Goal: Navigation & Orientation: Find specific page/section

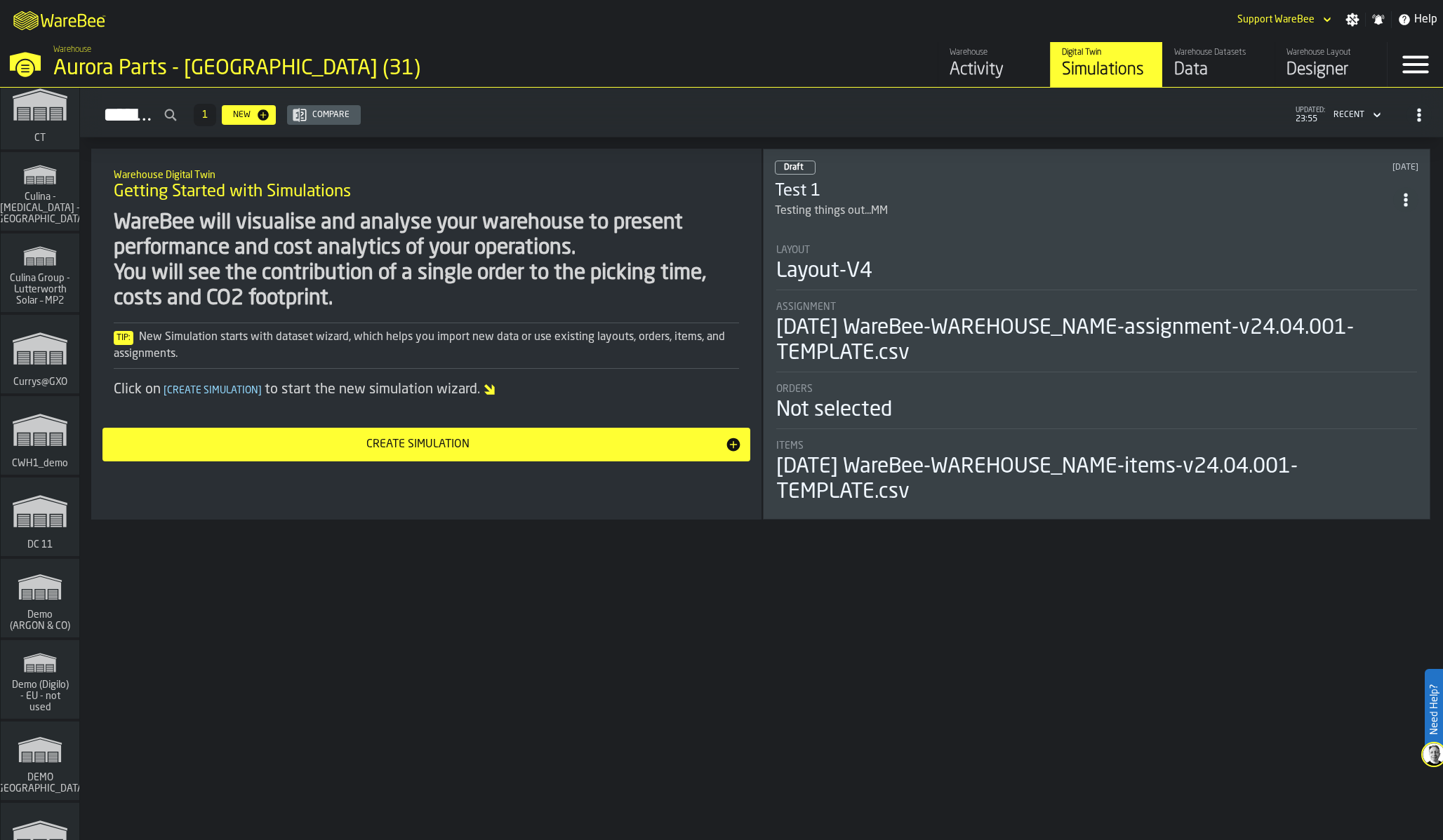
scroll to position [8062, 0]
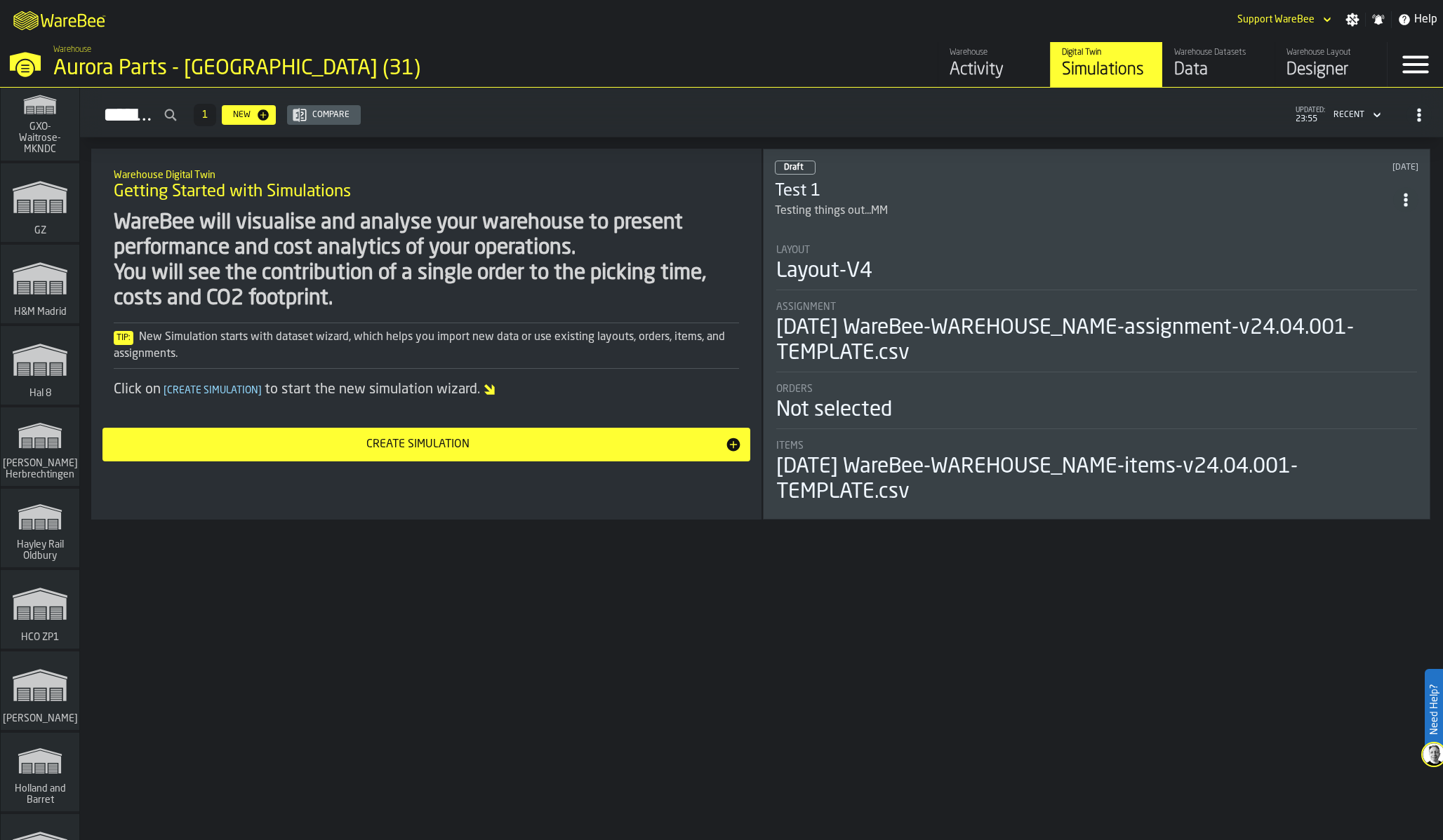
click at [54, 427] on icon "link-to-/wh/i/f0a6b354-7883-413a-84ff-a65eb9c31f03/simulations" at bounding box center [41, 435] width 68 height 44
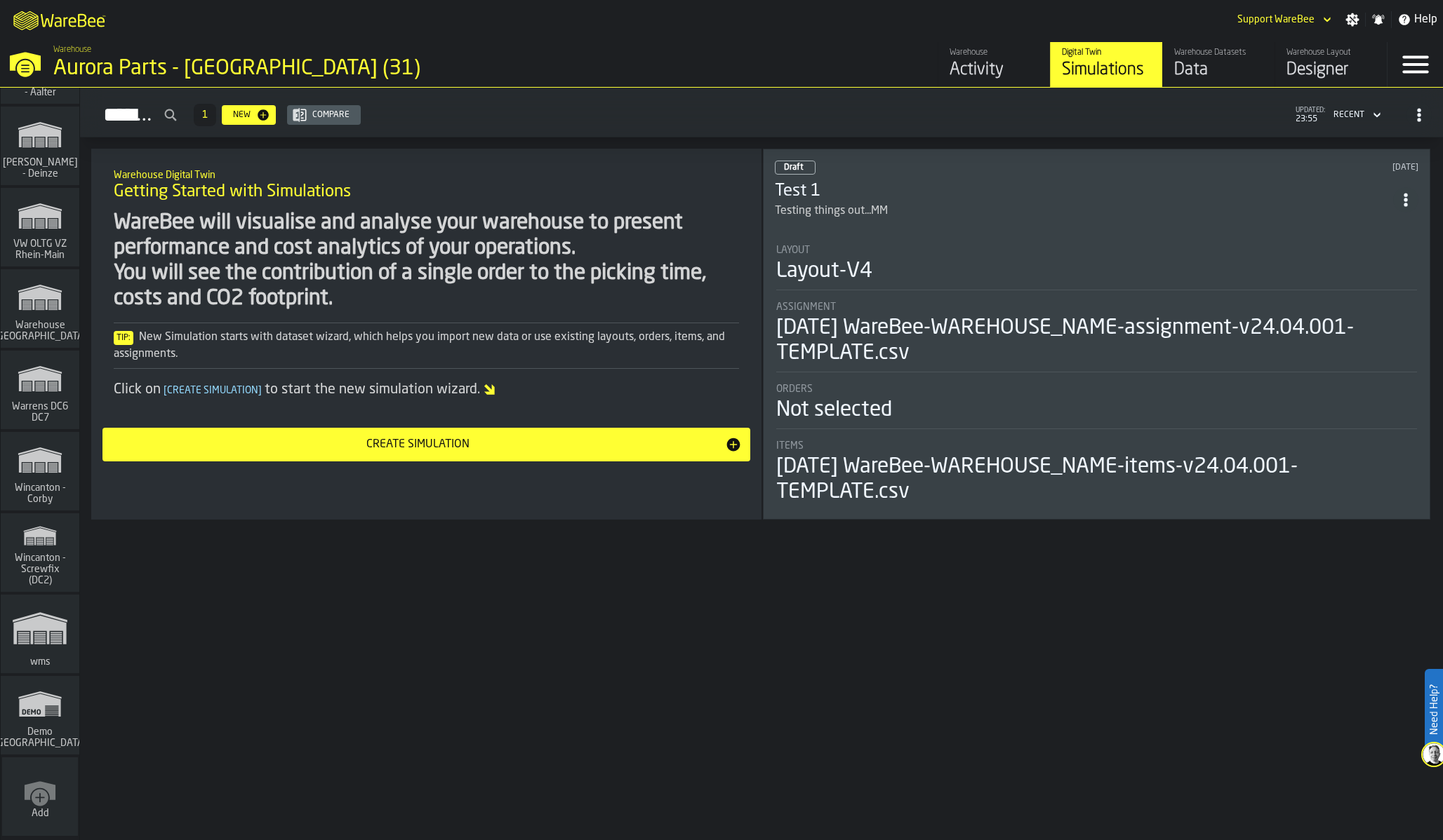
scroll to position [0, 0]
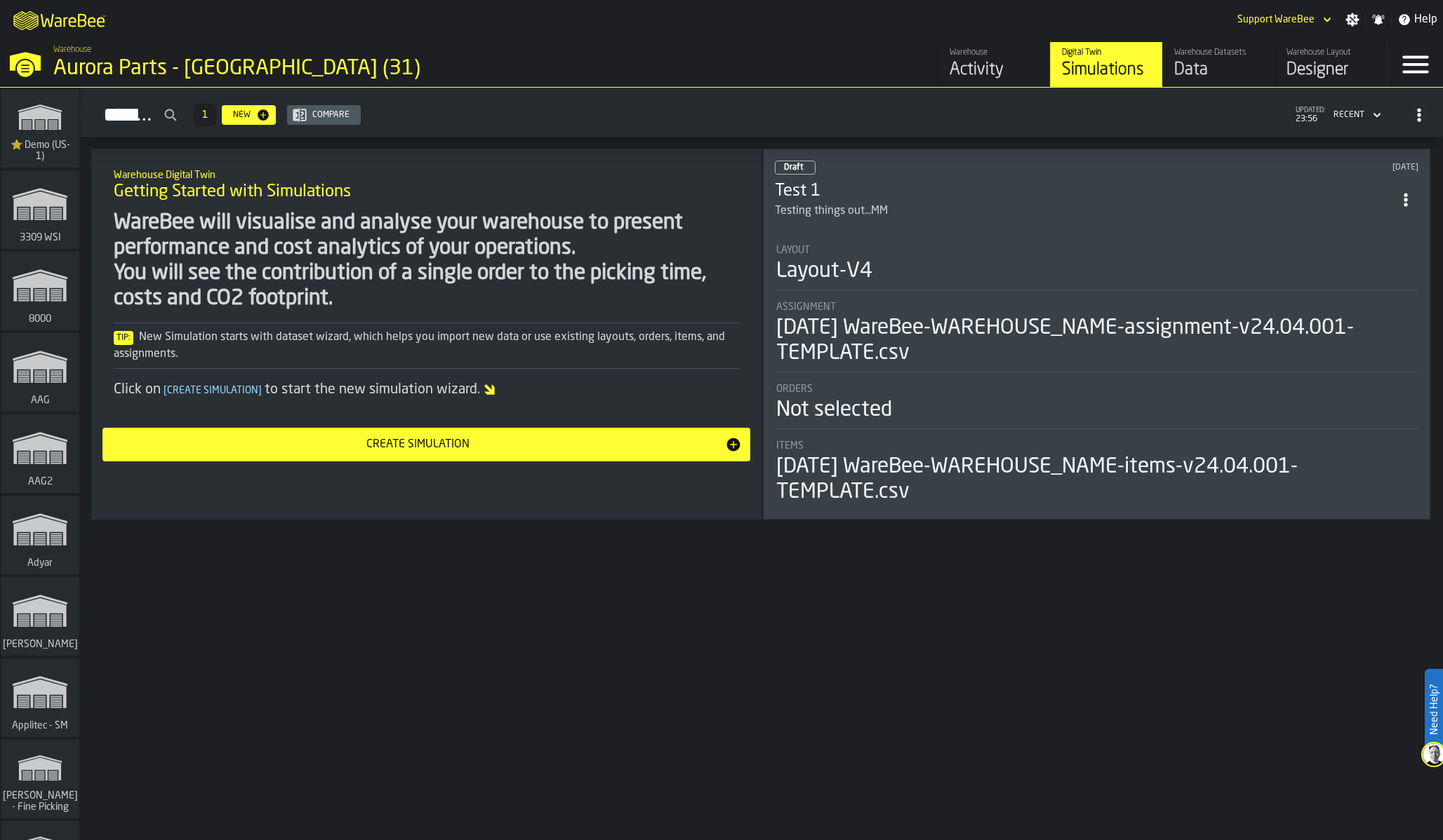
click at [353, 635] on div "Simulations 1 New Compare updated: 23:56 Recent Warehouse Digital Twin Getting …" at bounding box center [761, 464] width 1363 height 753
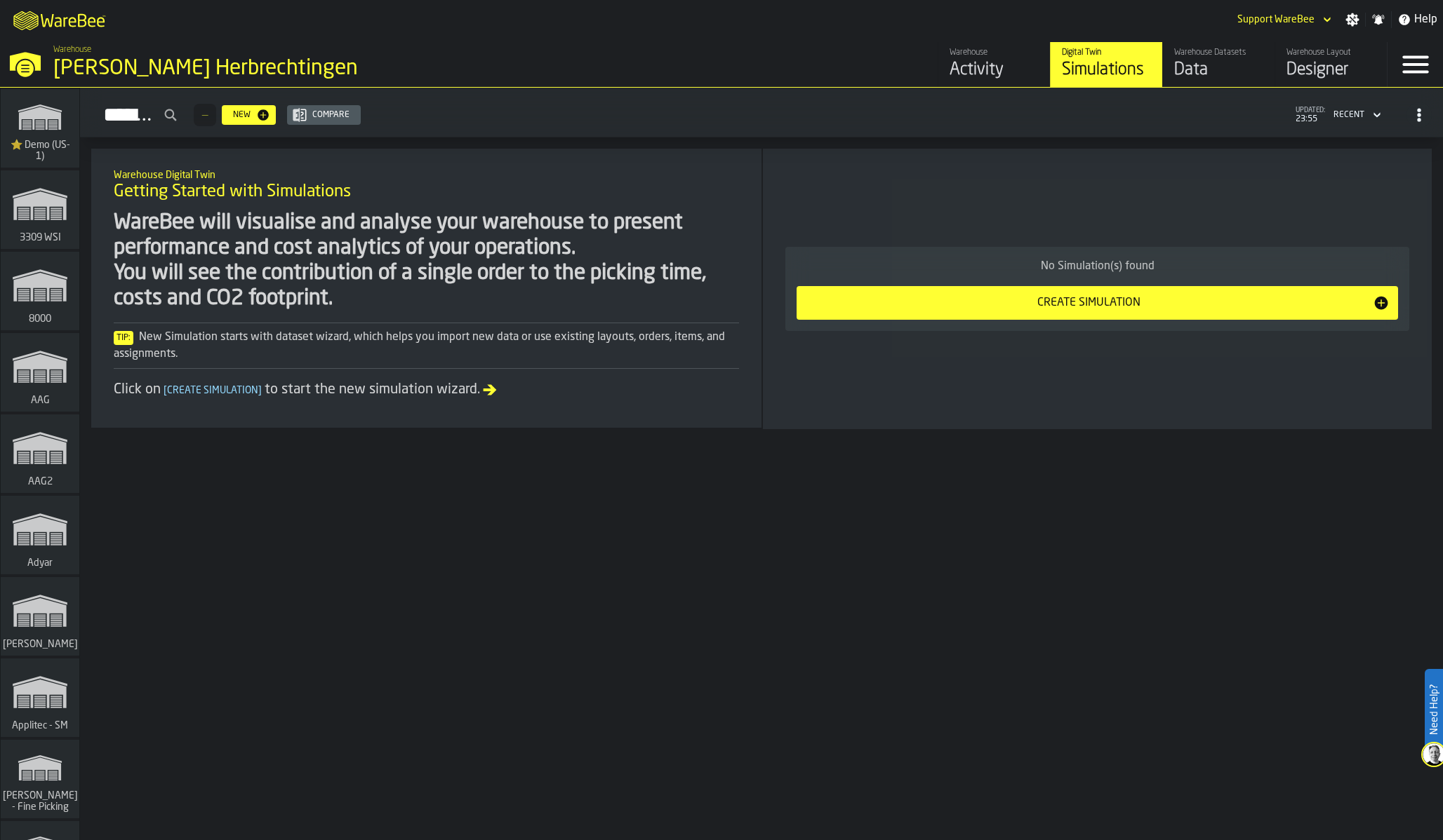
click at [1220, 70] on div "Data" at bounding box center [1219, 70] width 89 height 22
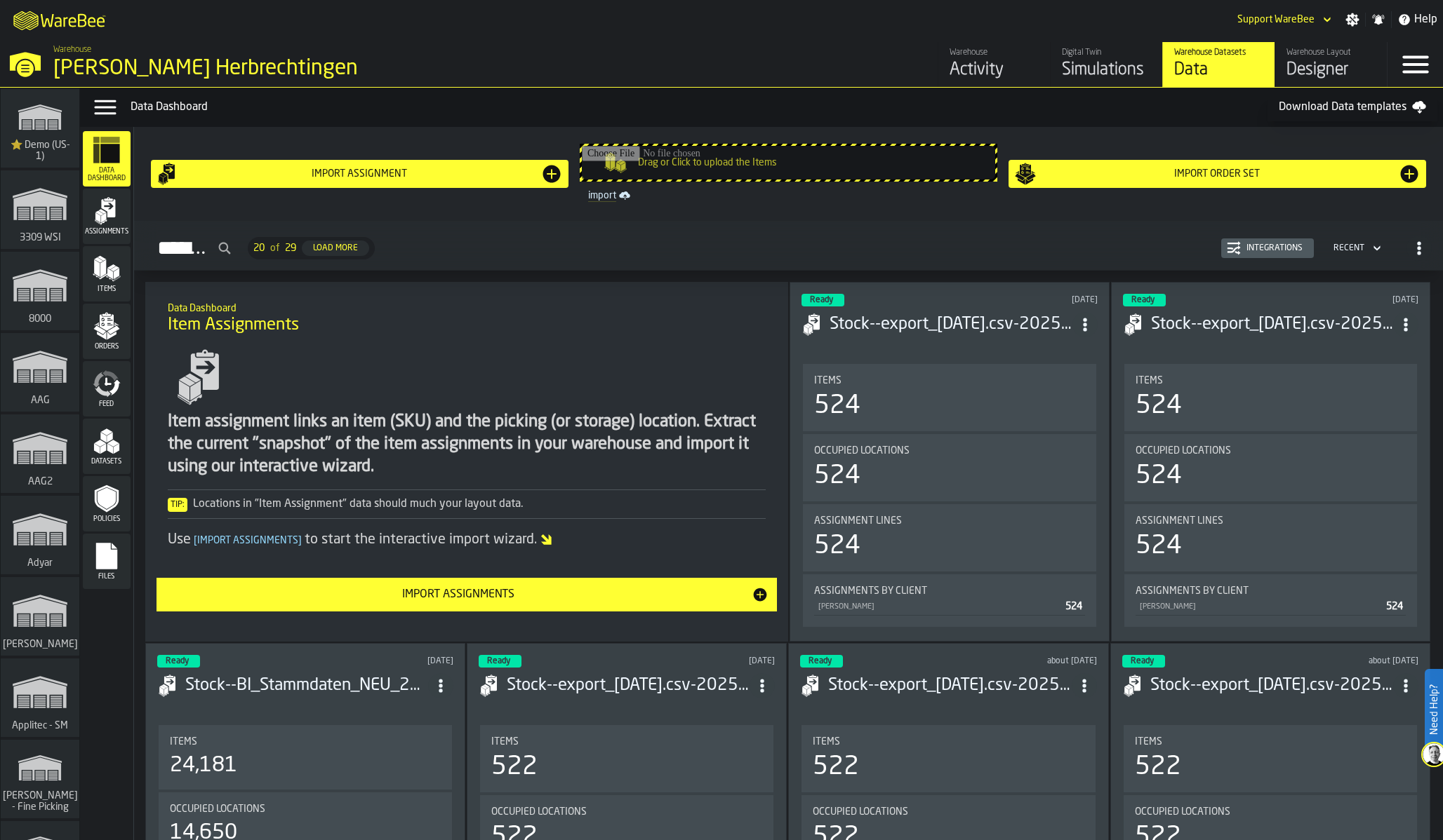
click at [119, 372] on icon "menu Feed" at bounding box center [106, 383] width 28 height 28
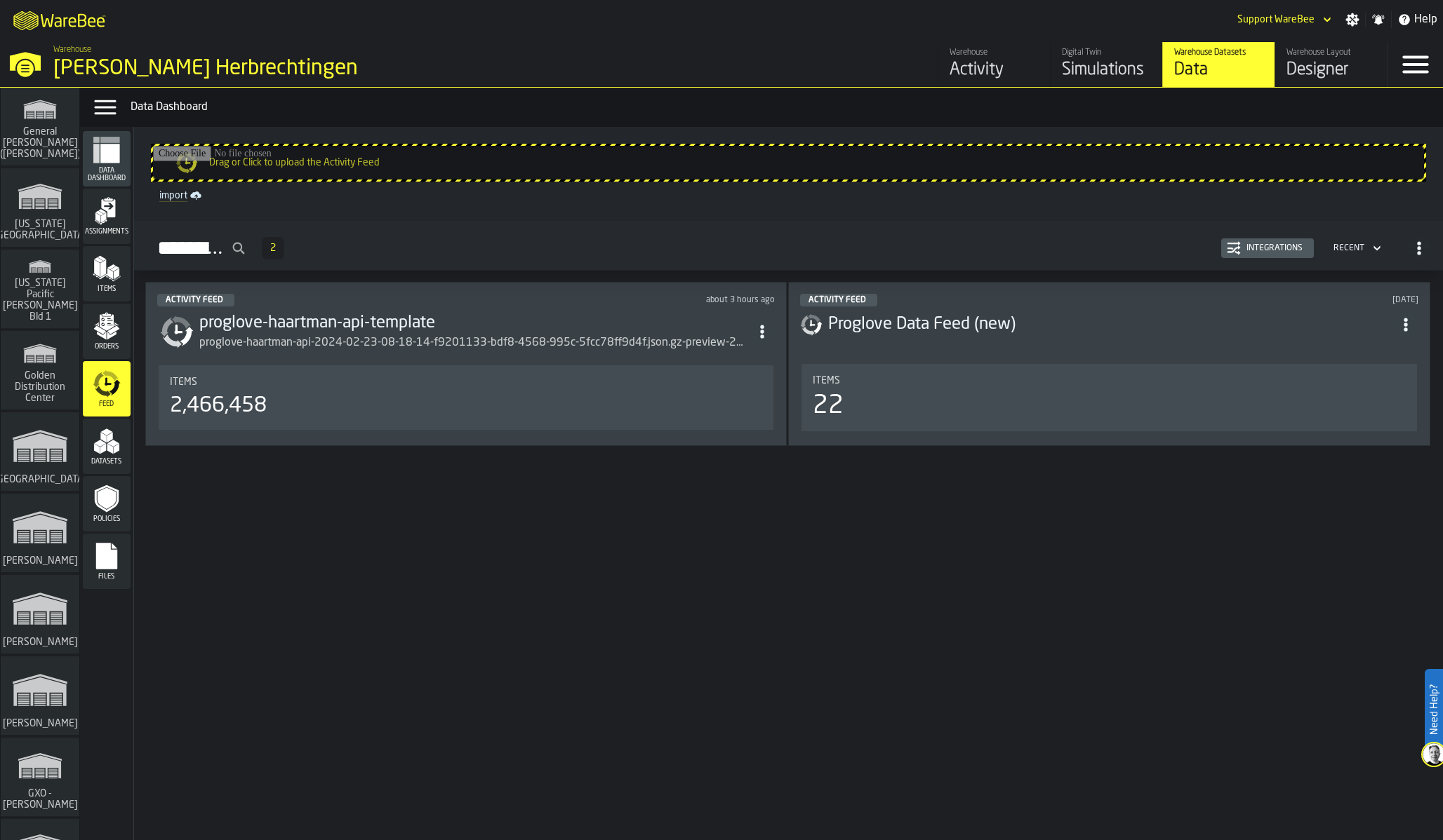
scroll to position [4967, 0]
click at [7, 531] on icon "link-to-/wh/i/9d848a51-7c09-4ea0-b2d6-a58703f6da96/simulations" at bounding box center [41, 527] width 68 height 56
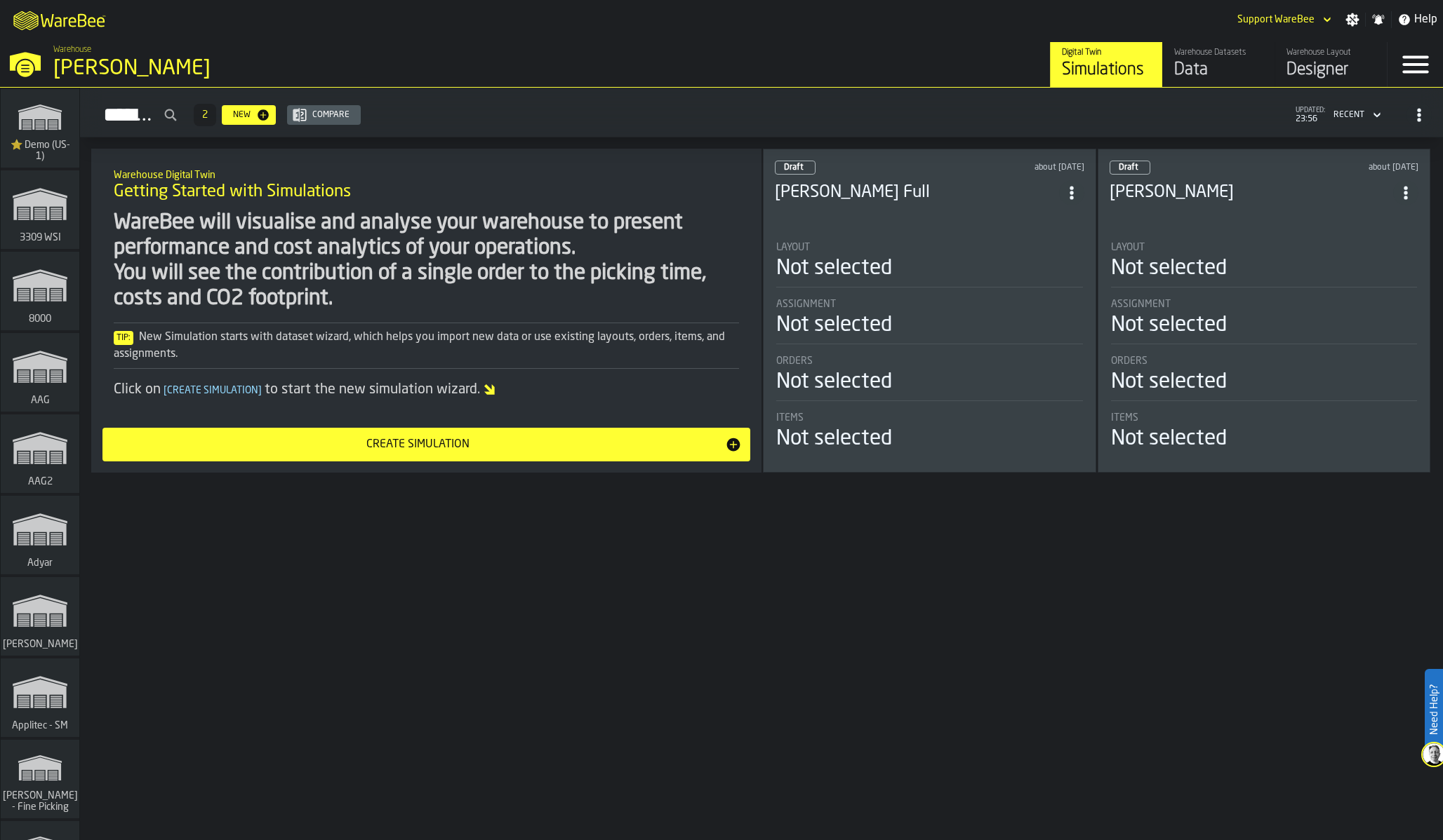
click at [1310, 72] on div "Designer" at bounding box center [1331, 70] width 89 height 22
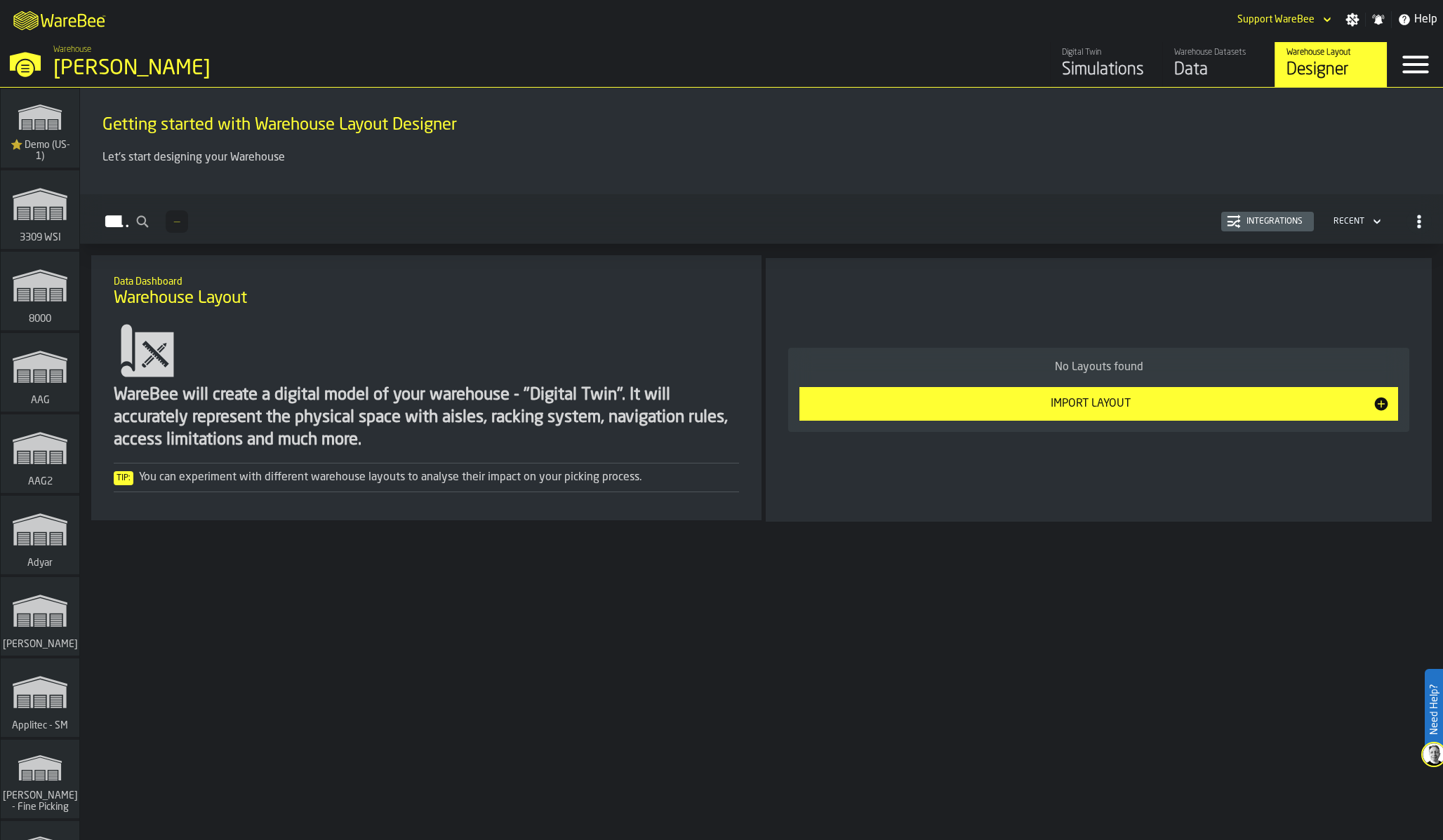
scroll to position [5063, 0]
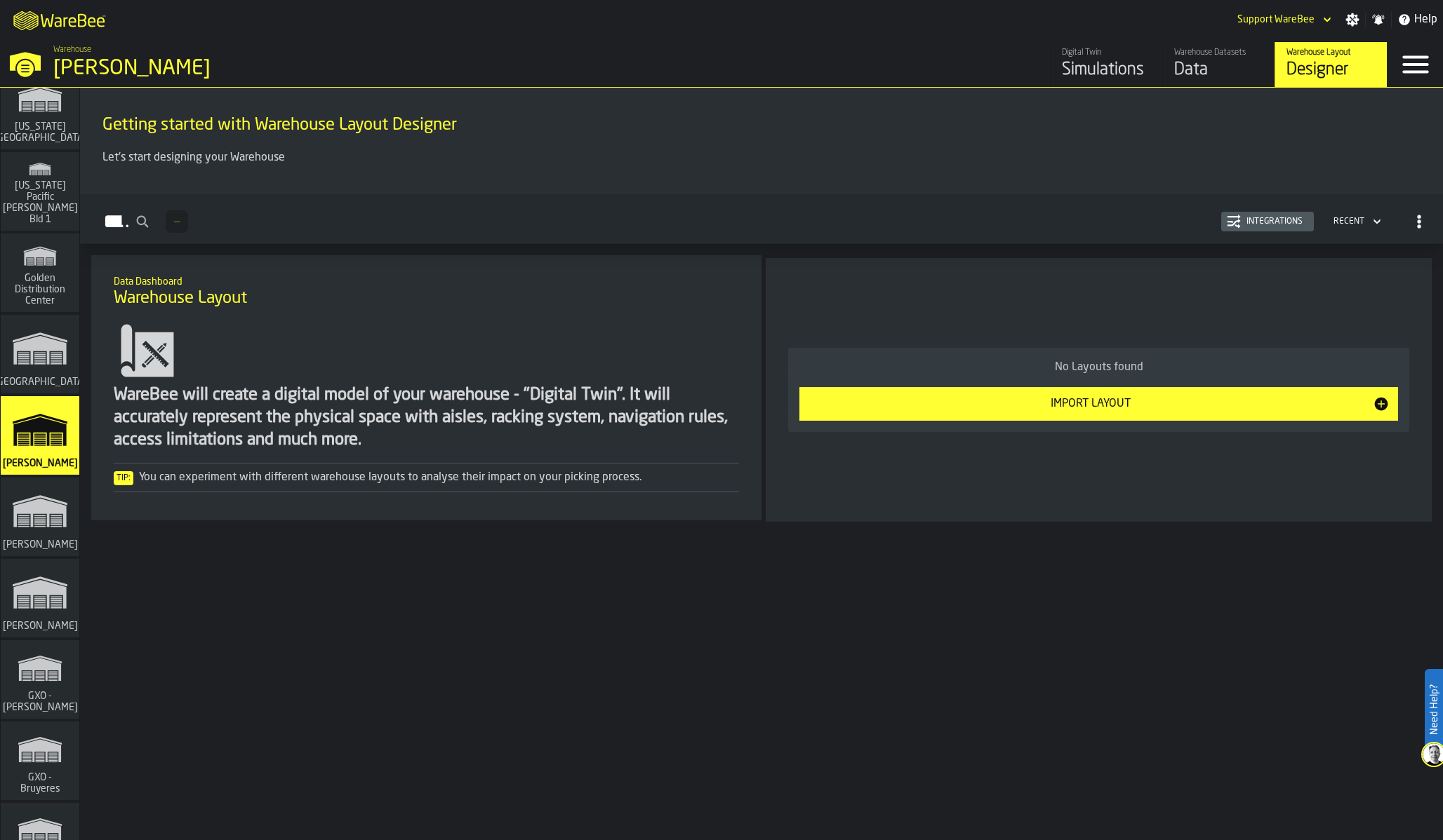
click at [16, 507] on polygon "link-to-/wh/i/ae262b09-a505-4f79-8882-032704c3745f/simulations" at bounding box center [40, 513] width 52 height 29
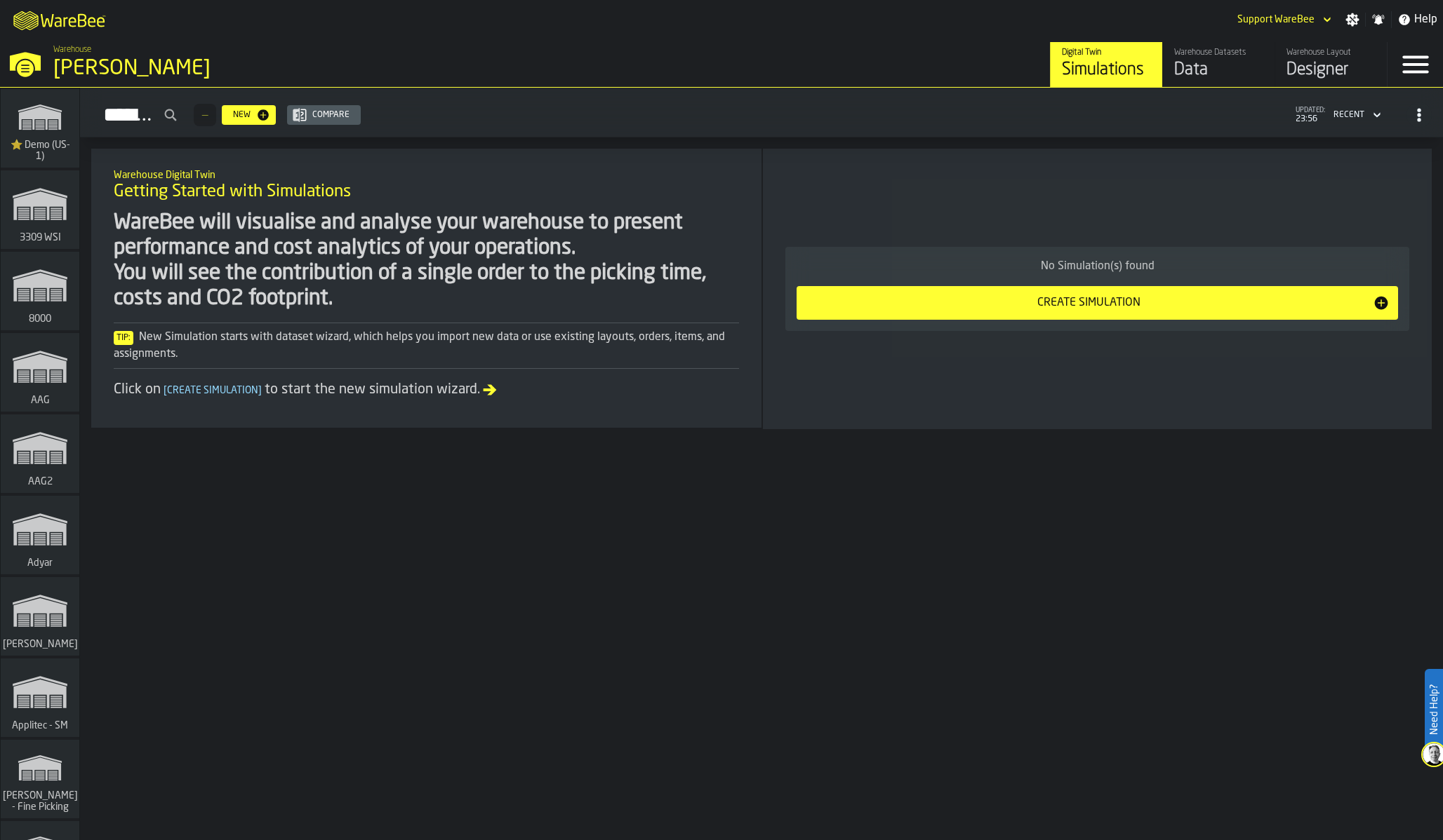
click at [1309, 69] on div "Designer" at bounding box center [1331, 70] width 89 height 22
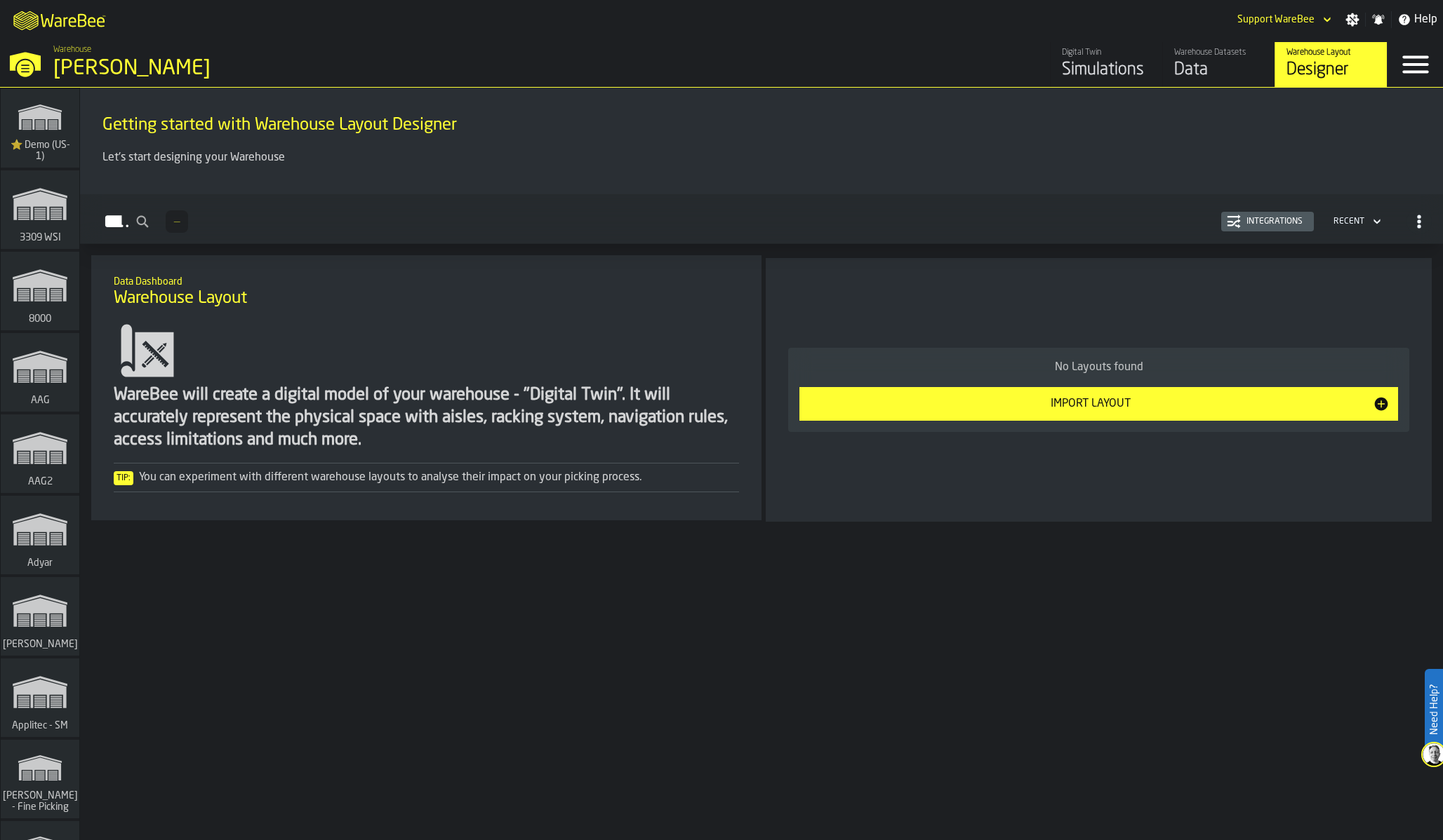
click at [1198, 71] on div "Data" at bounding box center [1219, 70] width 89 height 22
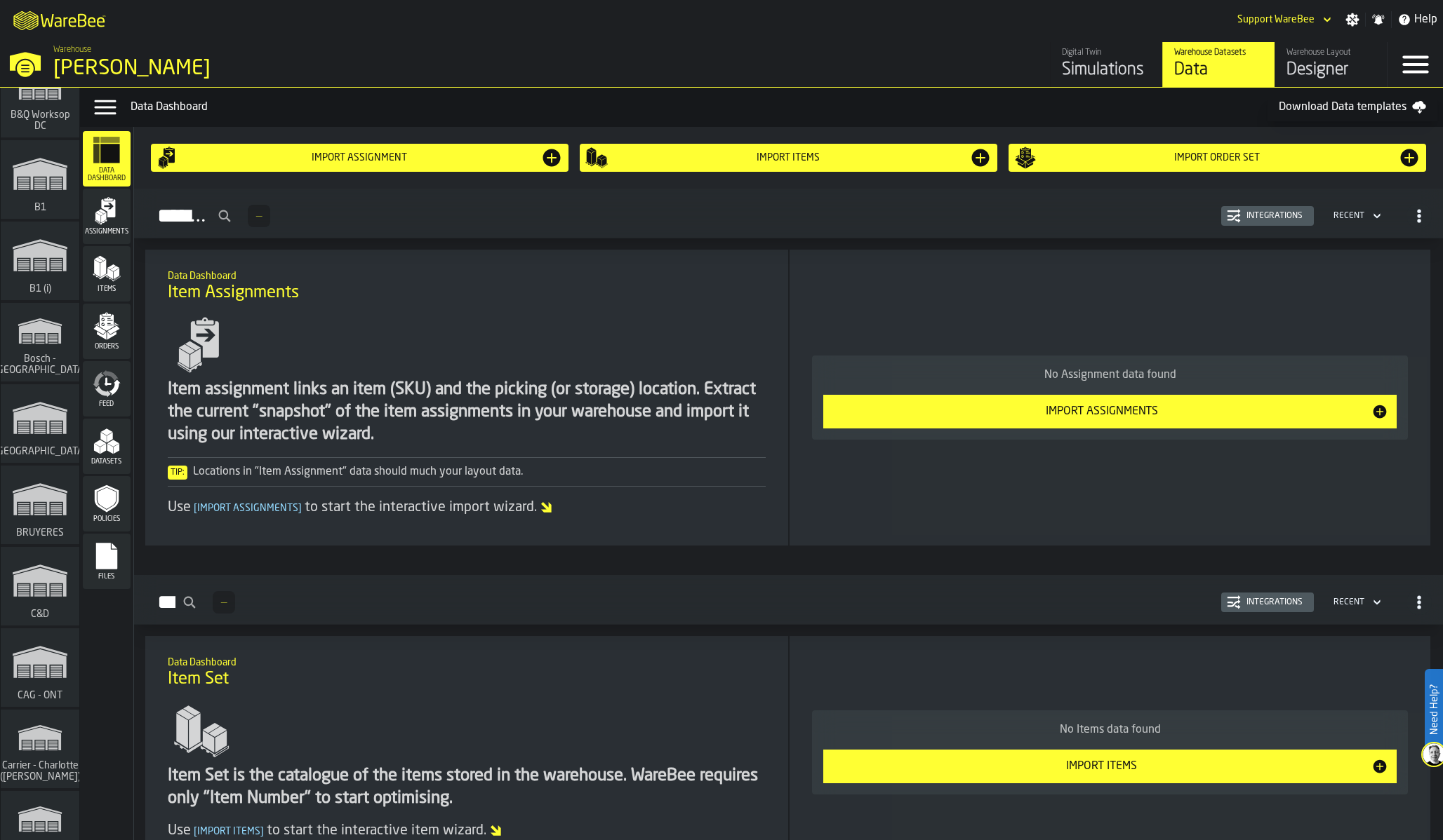
scroll to position [1067, 0]
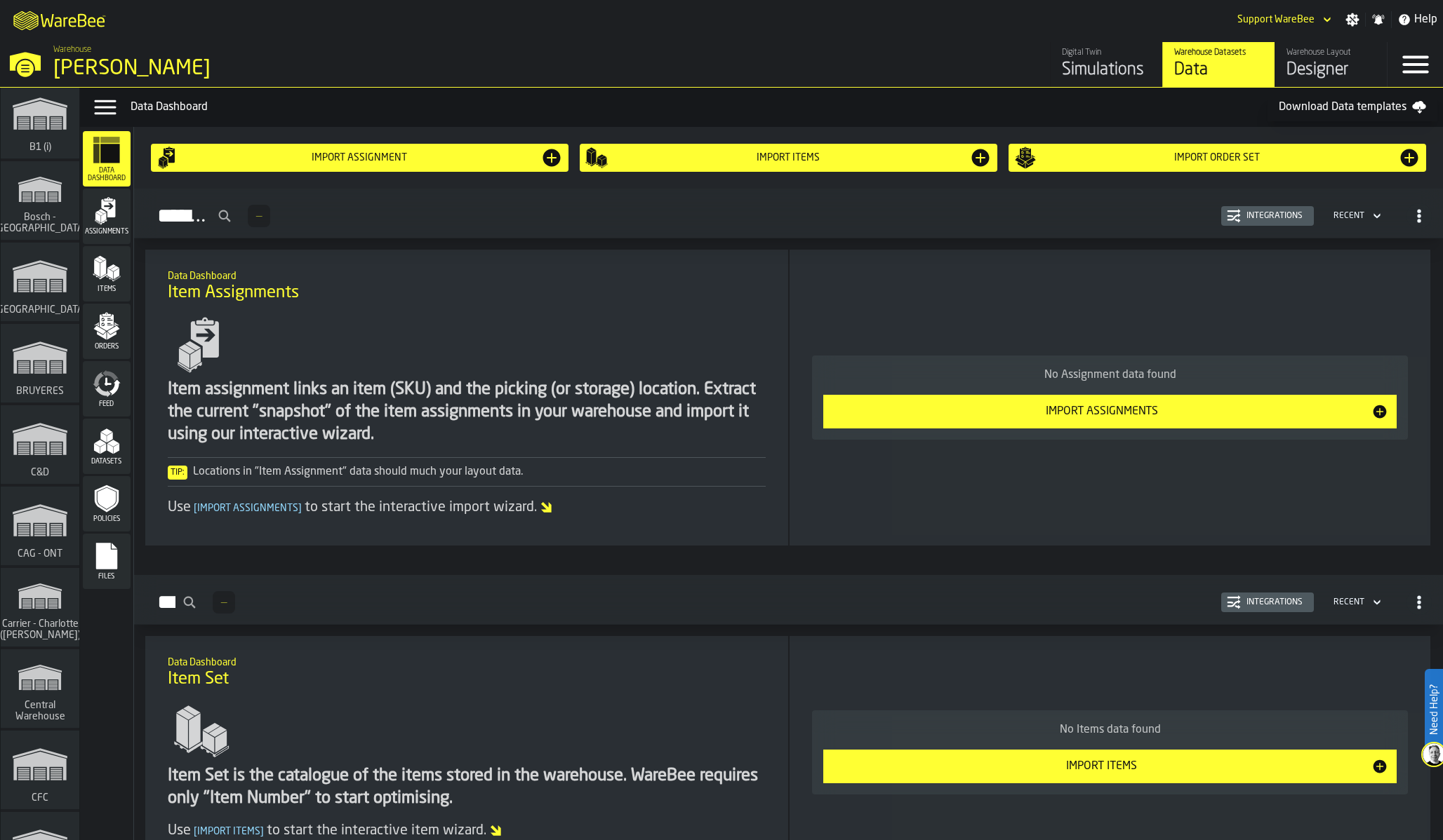
click at [43, 520] on polygon "link-to-/wh/i/81126f66-c9dd-4fd0-bd4b-ffd618919ba4/simulations" at bounding box center [40, 522] width 52 height 29
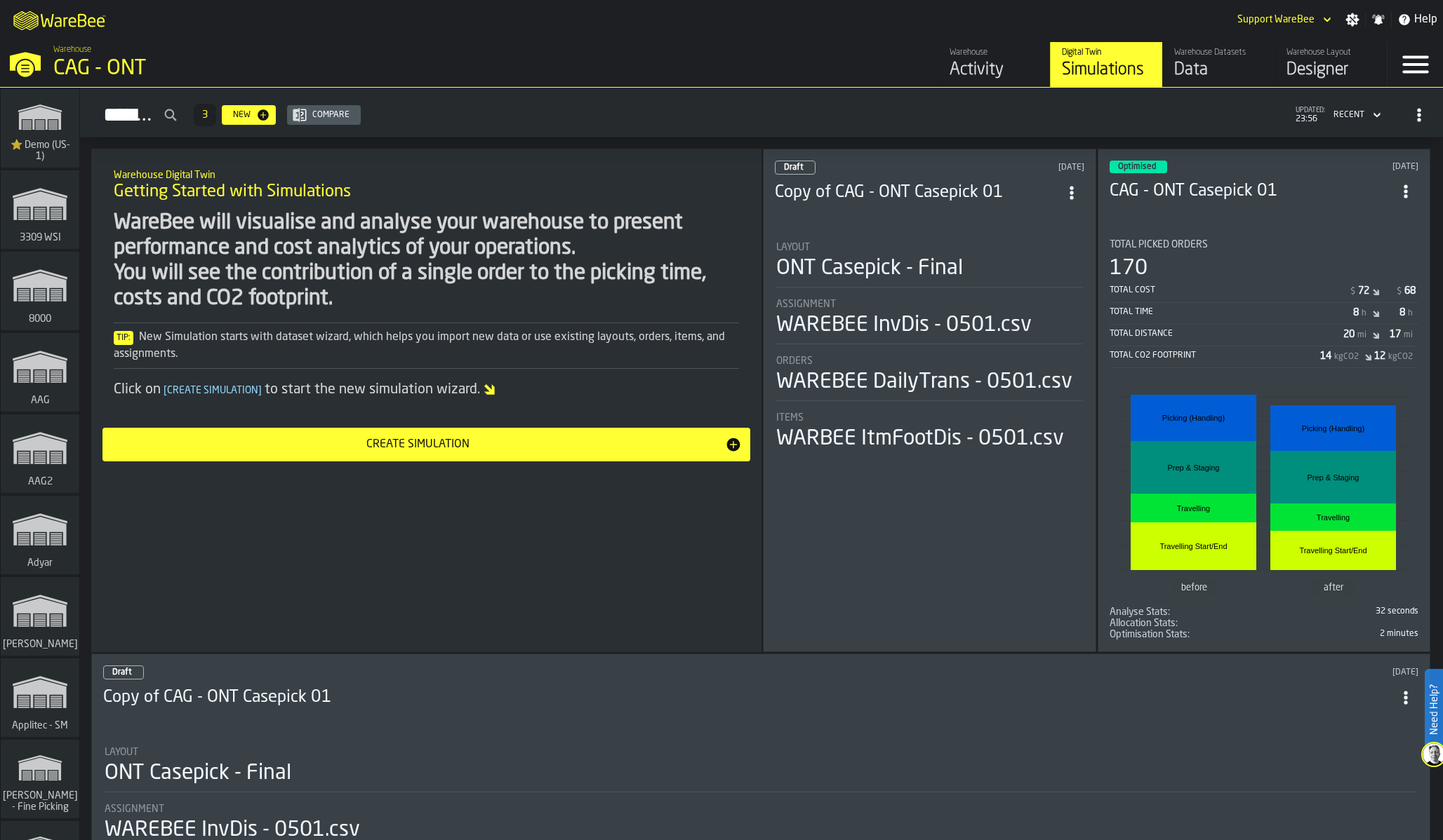
click at [40, 488] on div "AAG2" at bounding box center [40, 453] width 78 height 78
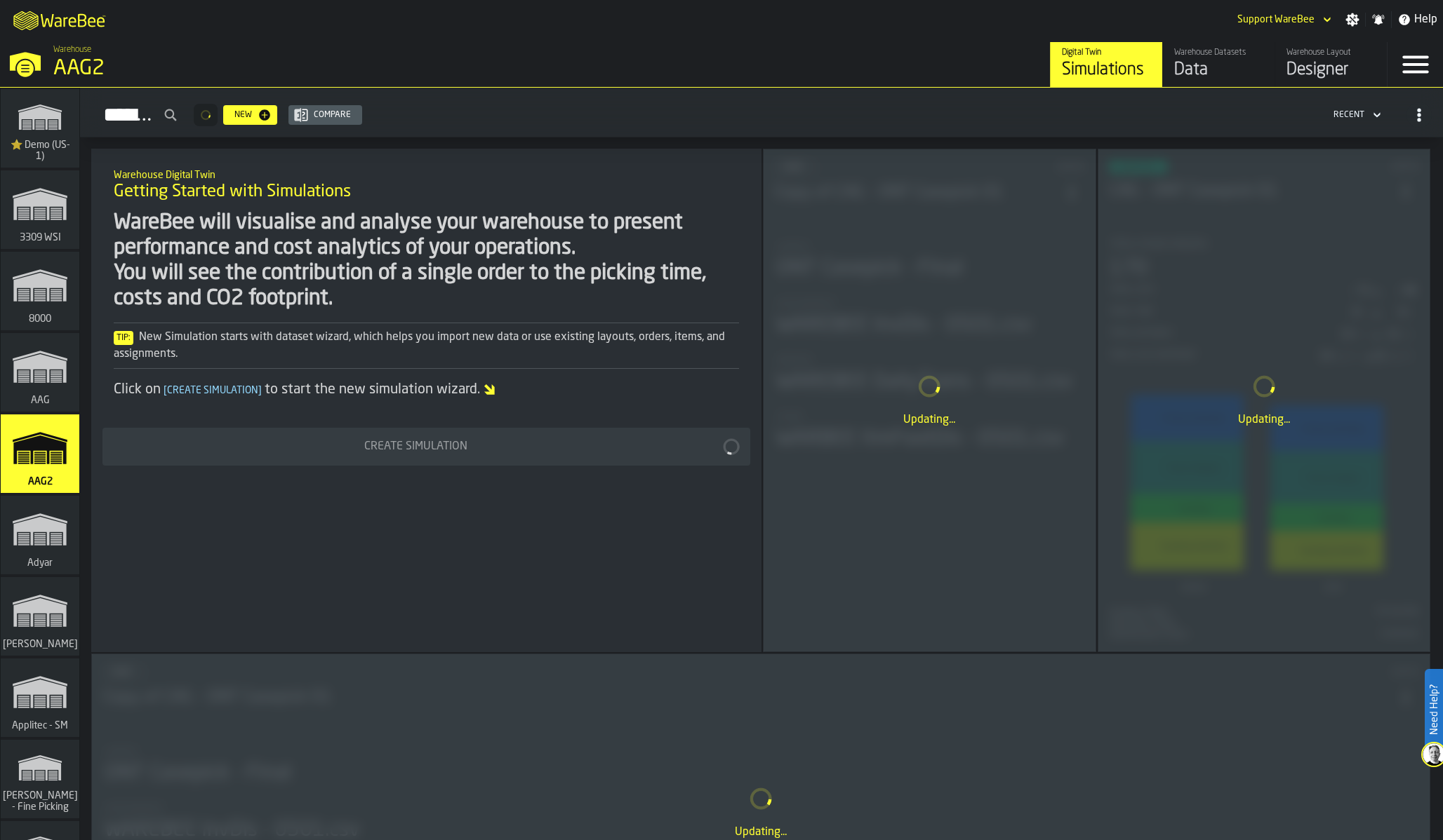
click at [36, 549] on icon "link-to-/wh/i/862141b4-a92e-43d2-8b2b-6509793ccc83/simulations" at bounding box center [41, 530] width 68 height 56
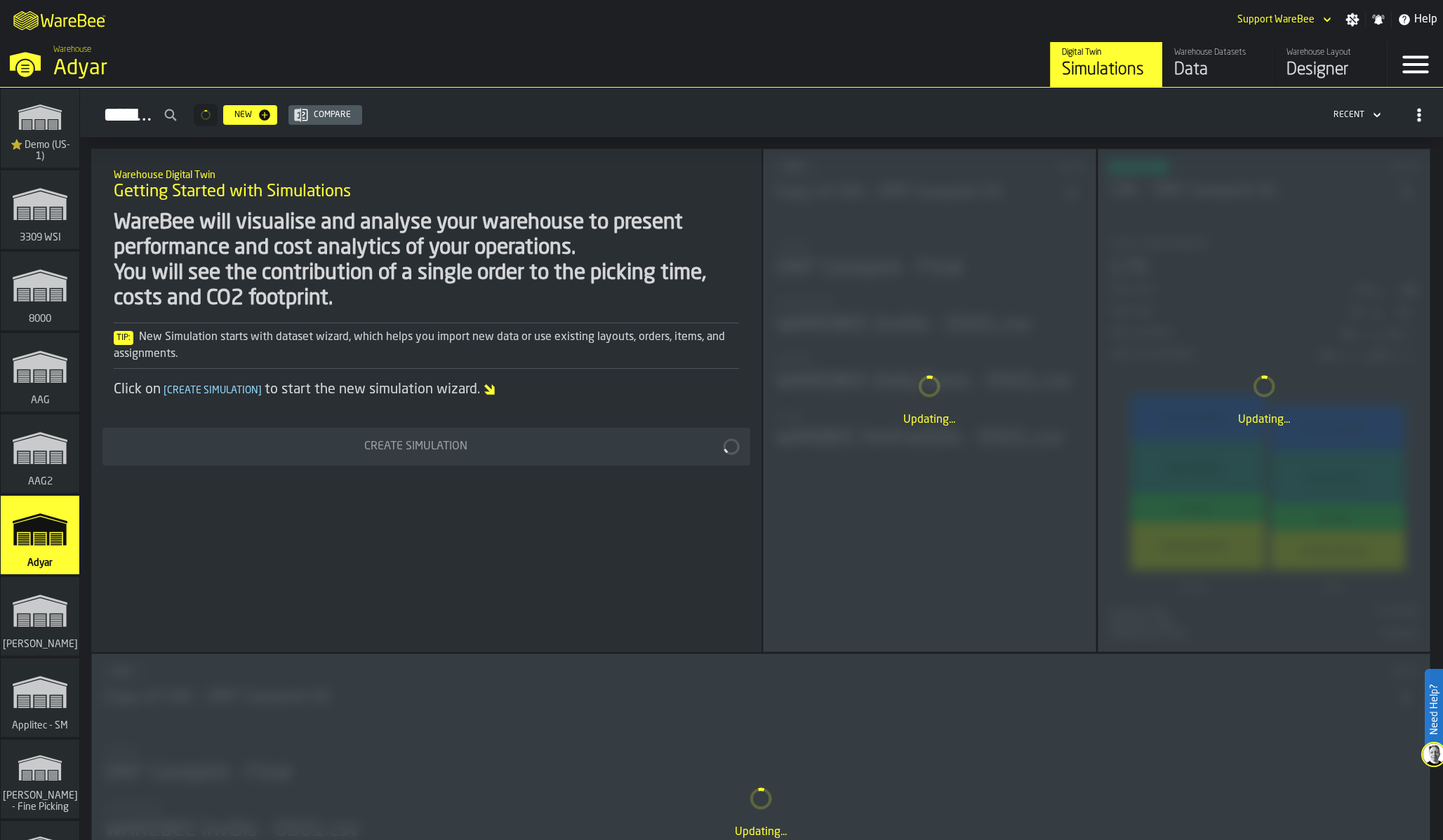
click at [31, 606] on polygon "link-to-/wh/i/72fe6713-8242-4c3c-8adf-5d67388ea6d5/simulations" at bounding box center [40, 613] width 52 height 29
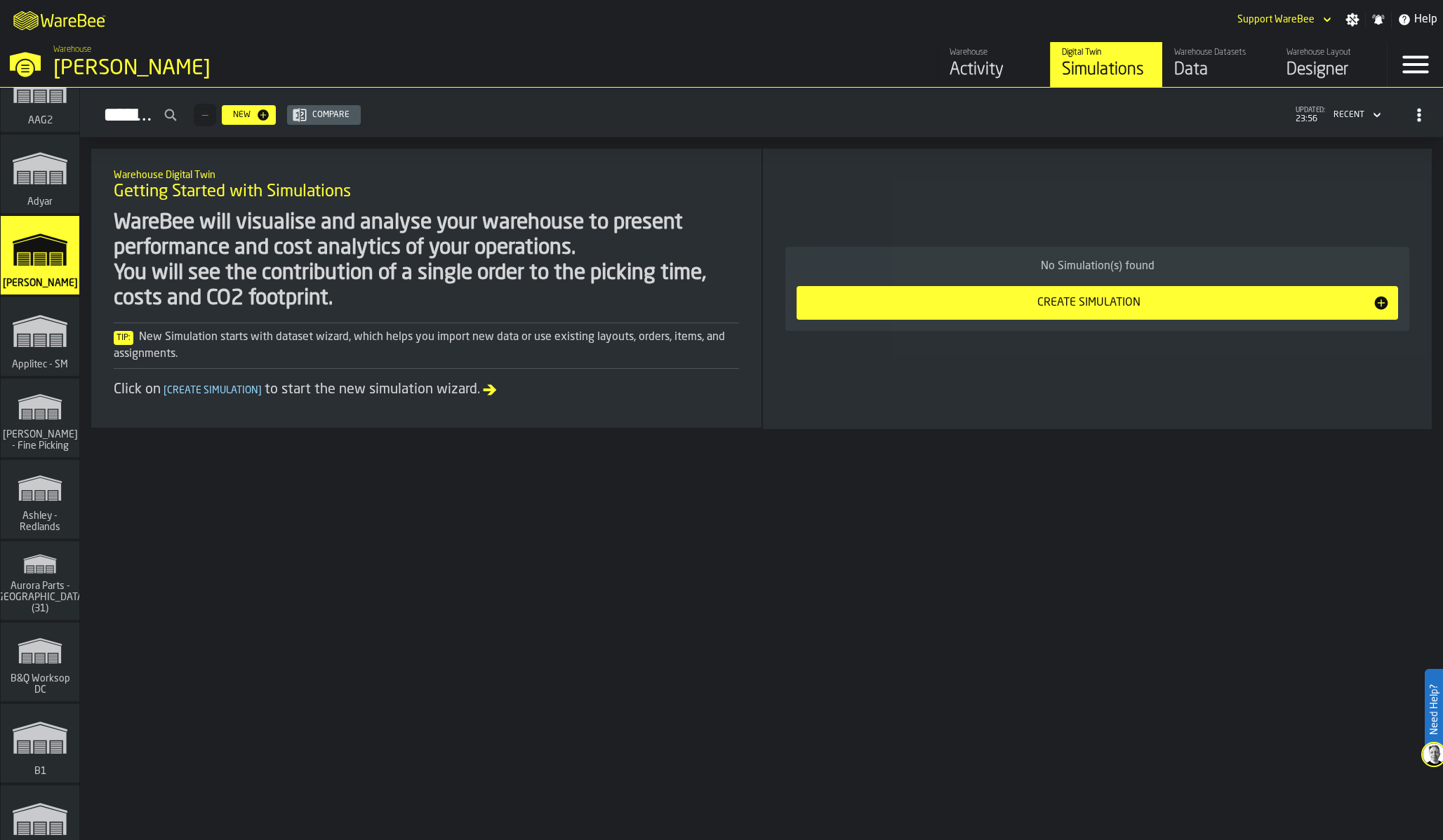
scroll to position [388, 0]
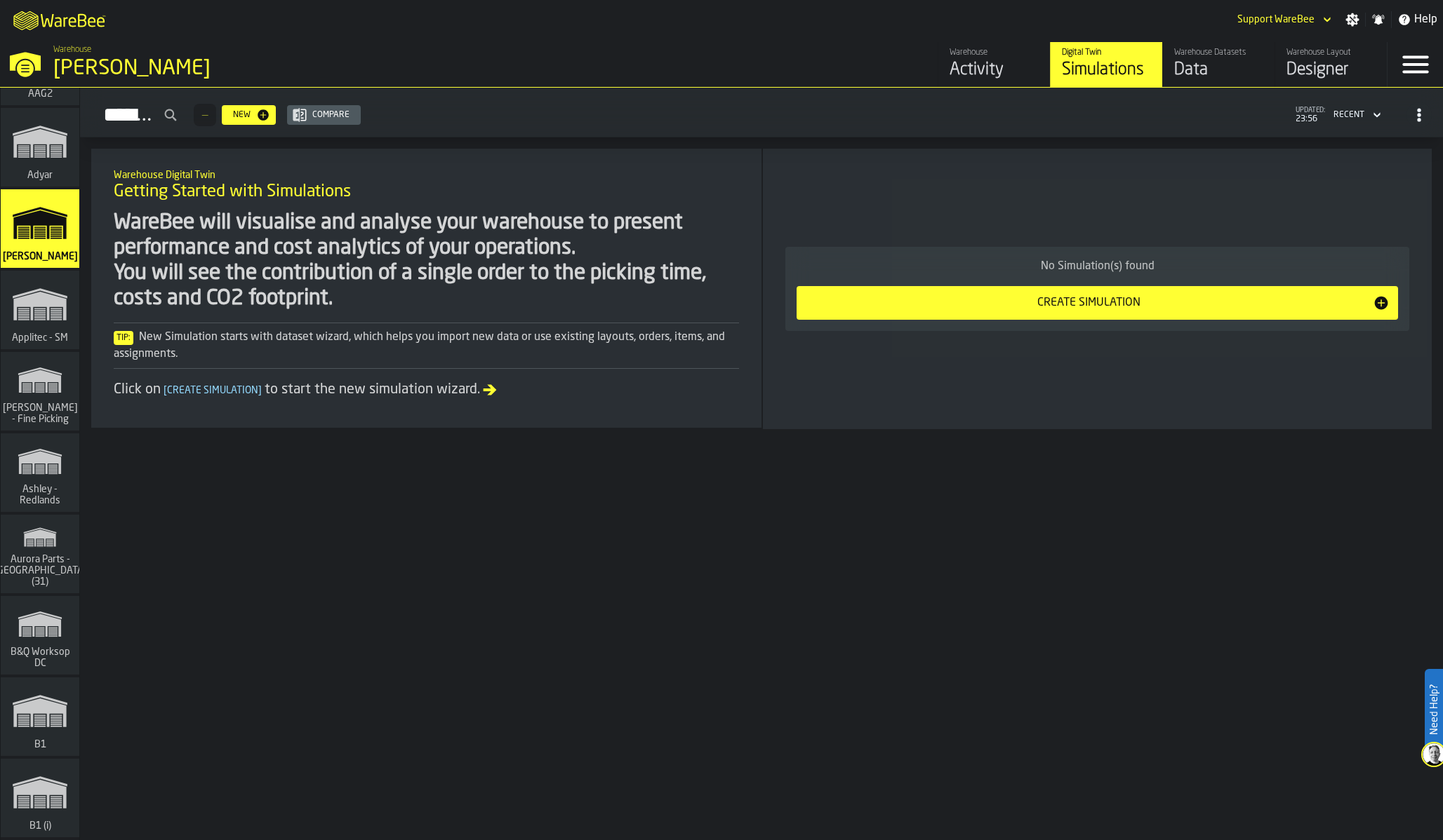
click at [32, 621] on polygon "link-to-/wh/i/15c7d959-c638-4b83-a22d-531b306f71a1/simulations" at bounding box center [41, 626] width 43 height 23
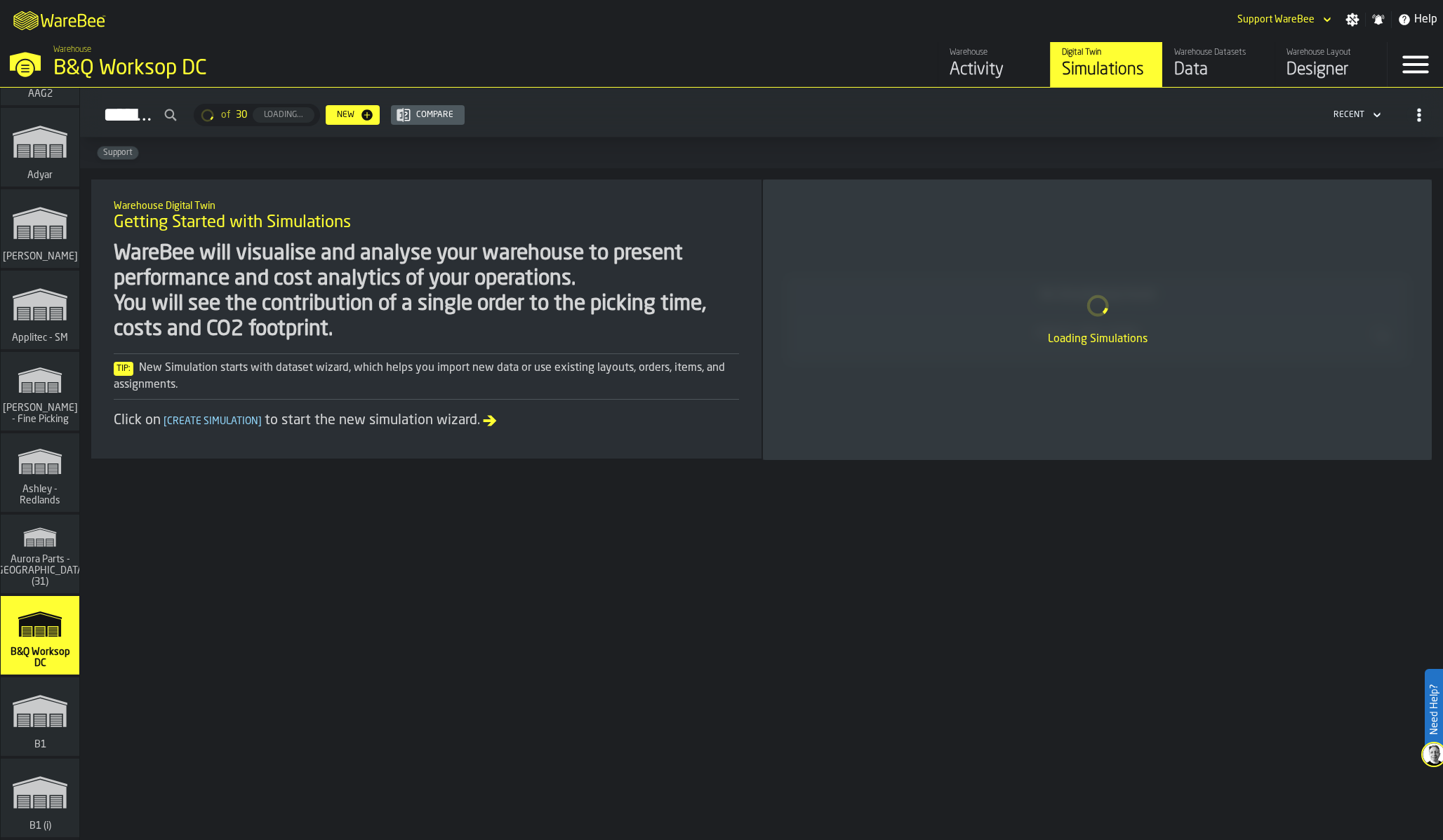
click at [31, 536] on polygon "link-to-/wh/i/aa2e4adb-2cd5-4688-aa4a-ec82bcf75d46/simulations" at bounding box center [40, 537] width 32 height 16
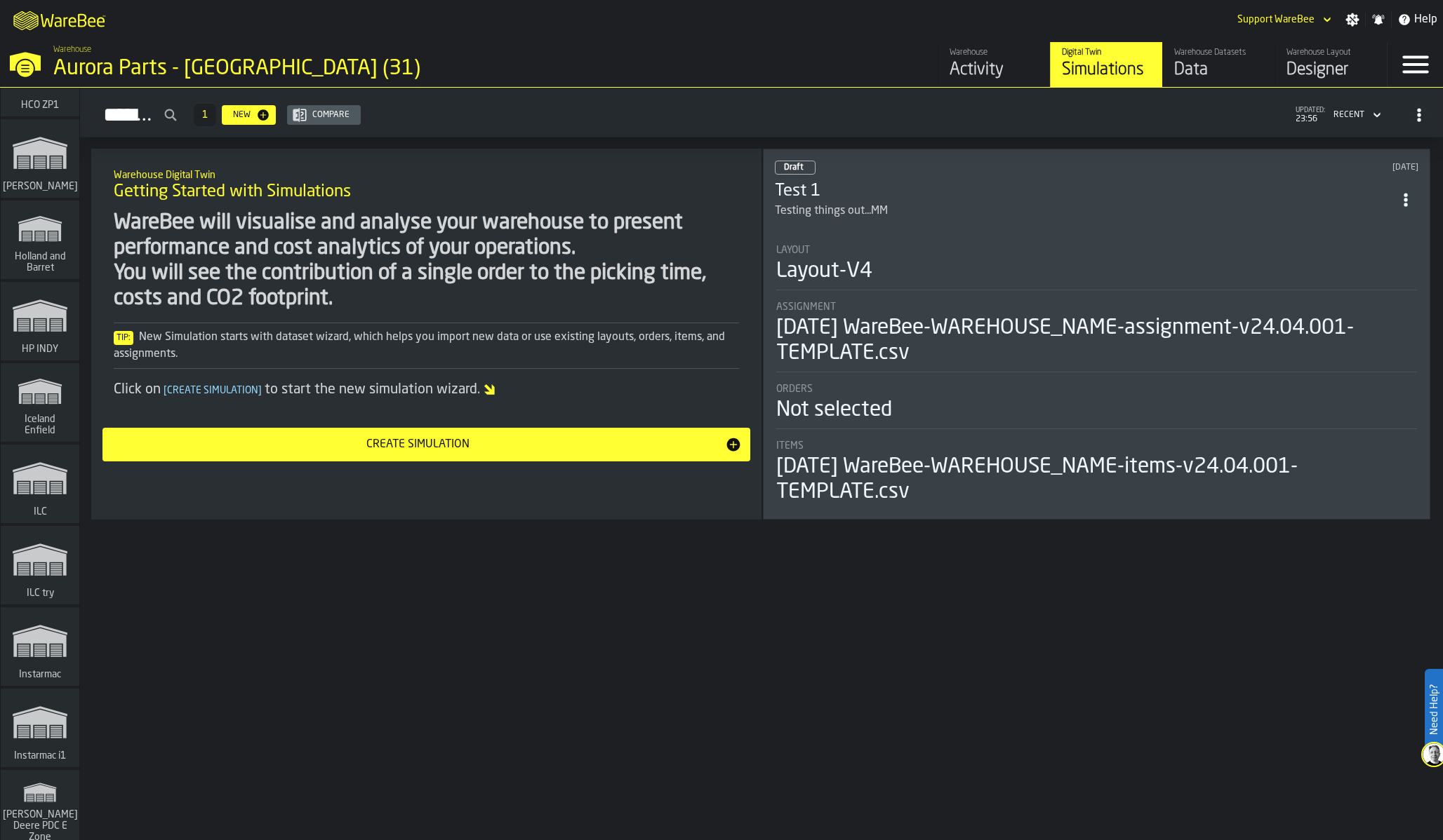
scroll to position [8596, 0]
click at [46, 568] on polygon "link-to-/wh/i/bf2c9422-0cac-46fa-8d40-98a4b40a4bc4/simulations" at bounding box center [40, 561] width 52 height 29
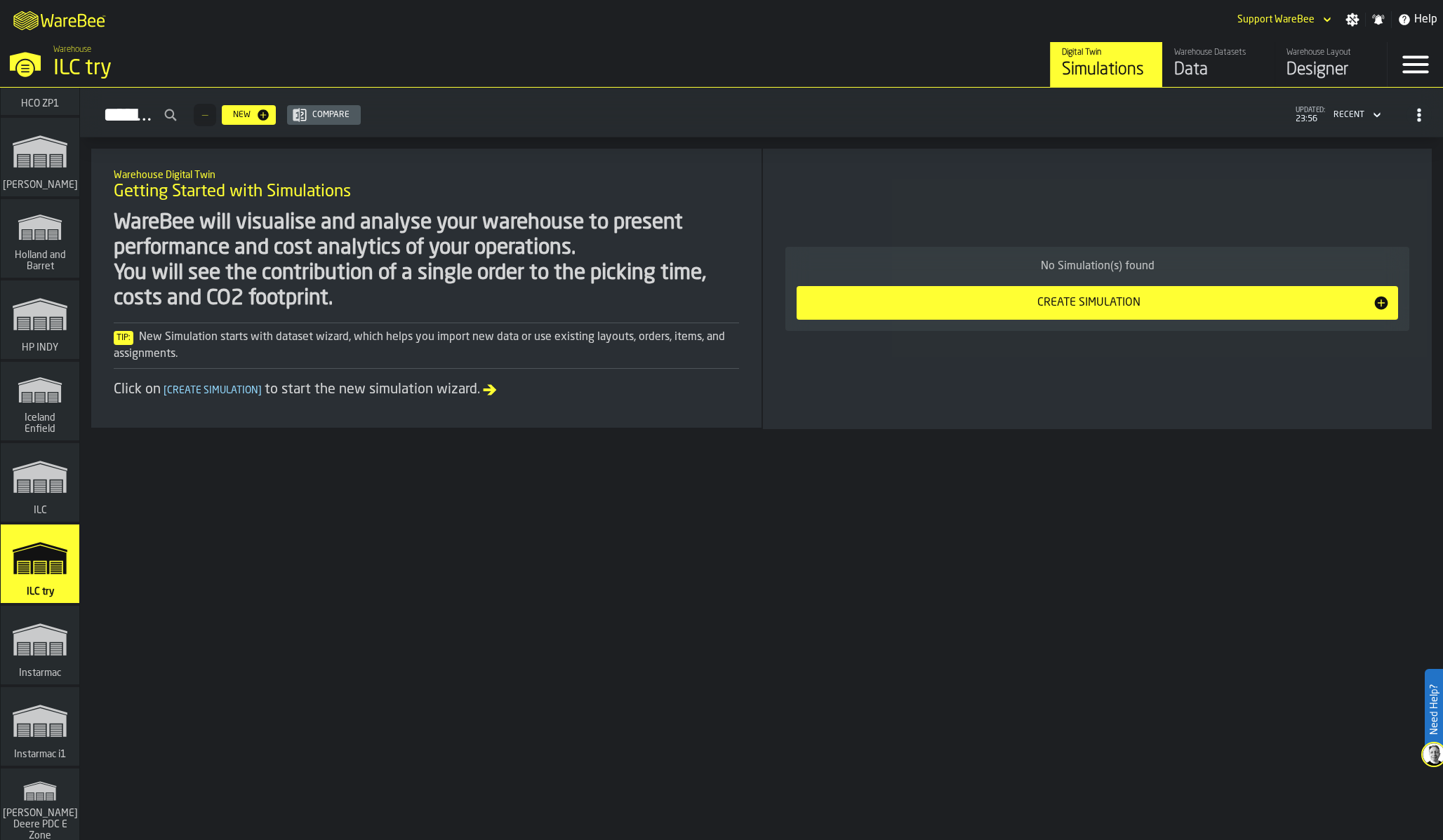
click at [40, 640] on polygon "link-to-/wh/i/aa109769-72e1-4c5b-b15c-98683f44d3d4/simulations" at bounding box center [40, 642] width 52 height 29
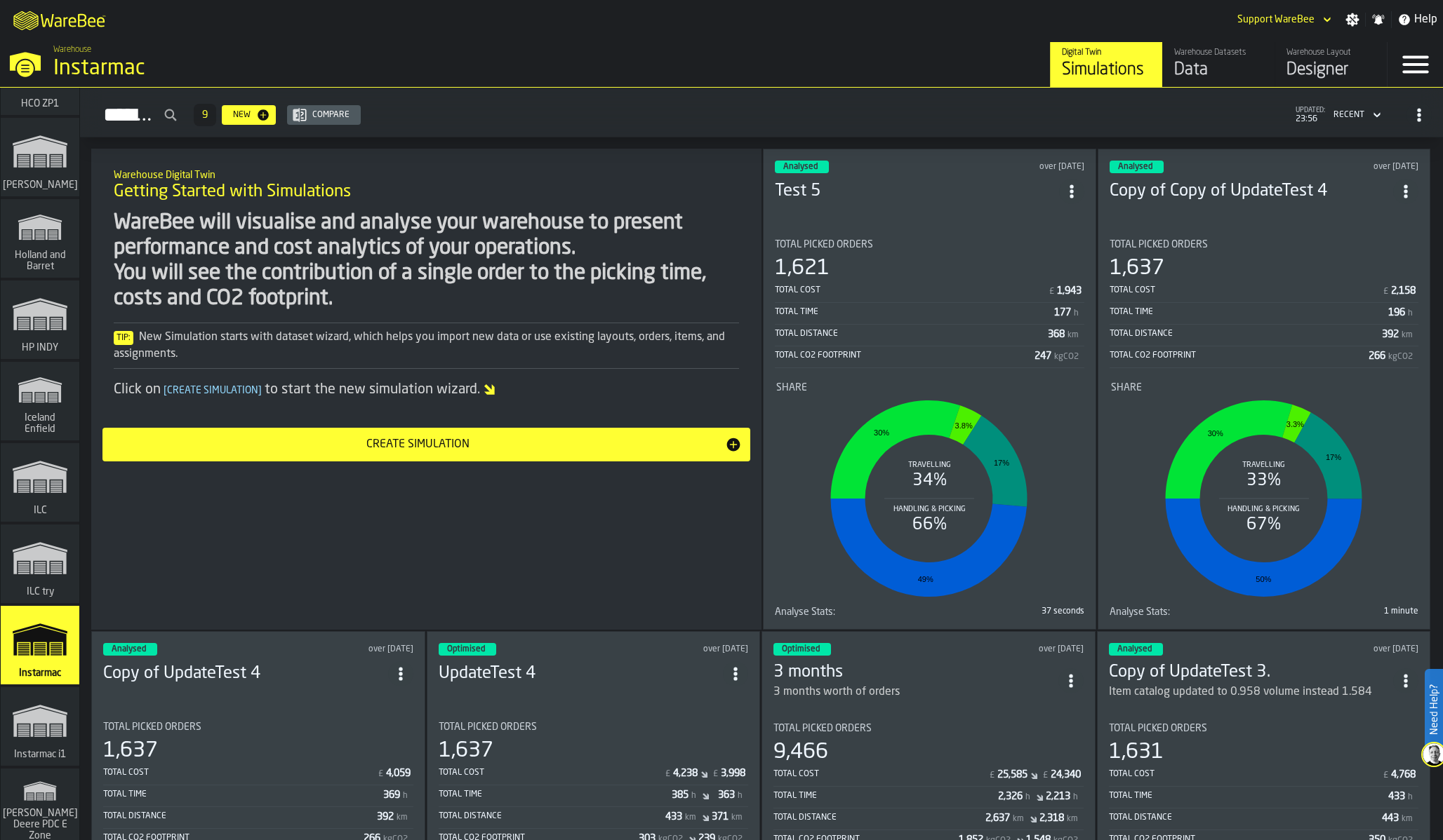
click at [44, 725] on icon "link-to-/wh/i/6f57188a-18b2-42c8-874e-cb1d8223b524/simulations" at bounding box center [41, 721] width 68 height 56
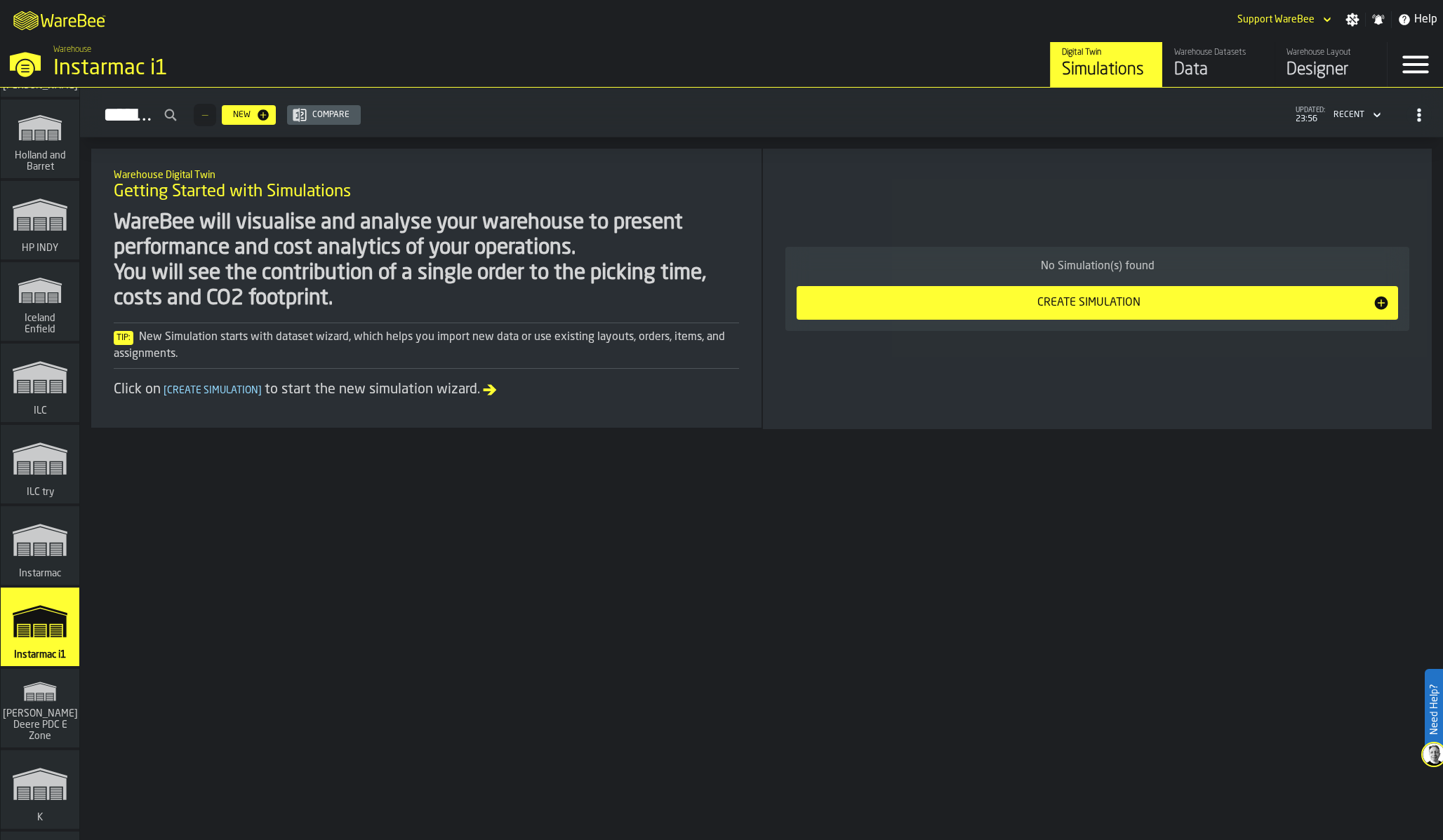
scroll to position [8700, 0]
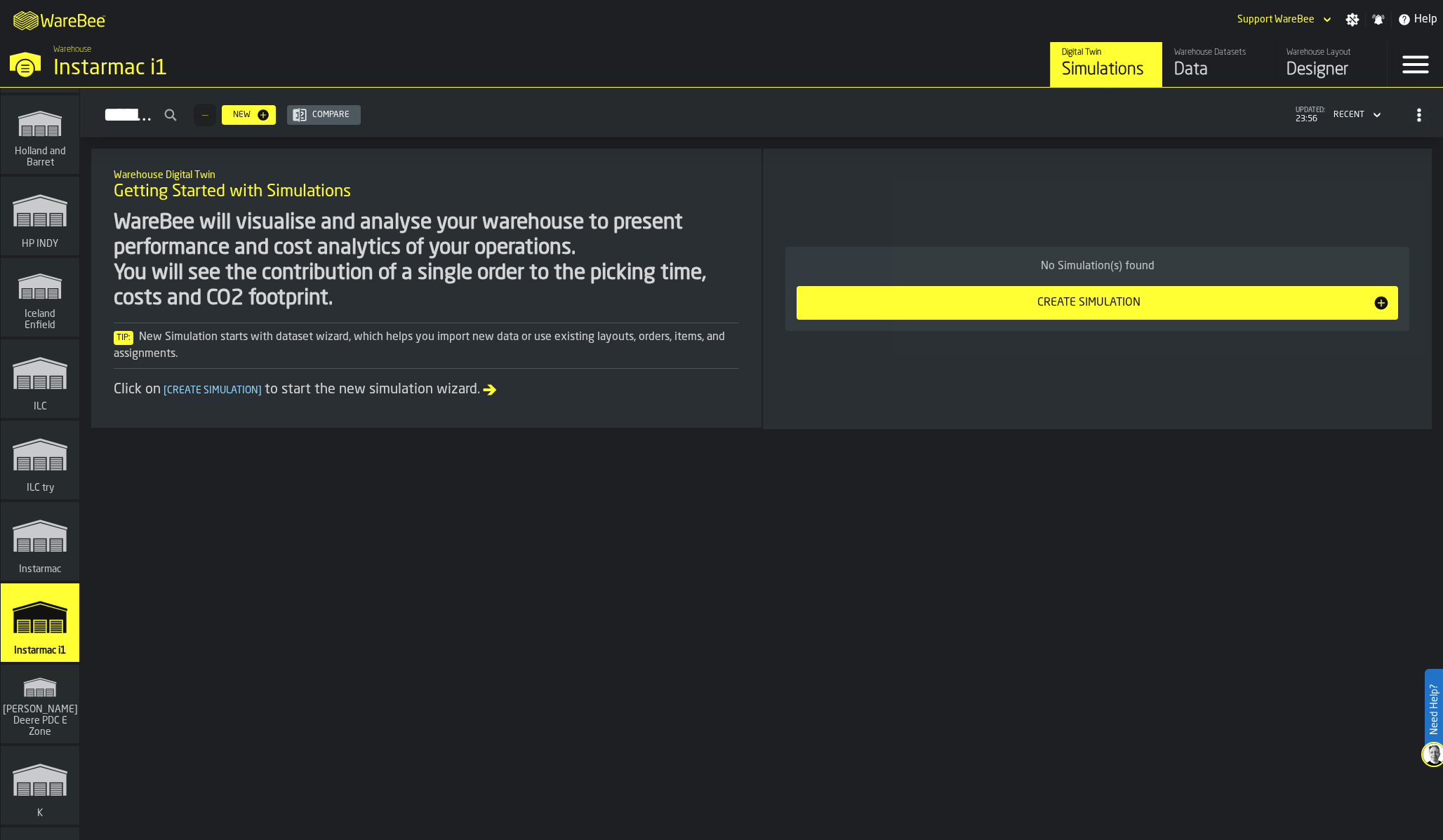
click at [35, 722] on span "[PERSON_NAME] Deere PDC E Zone" at bounding box center [40, 721] width 80 height 34
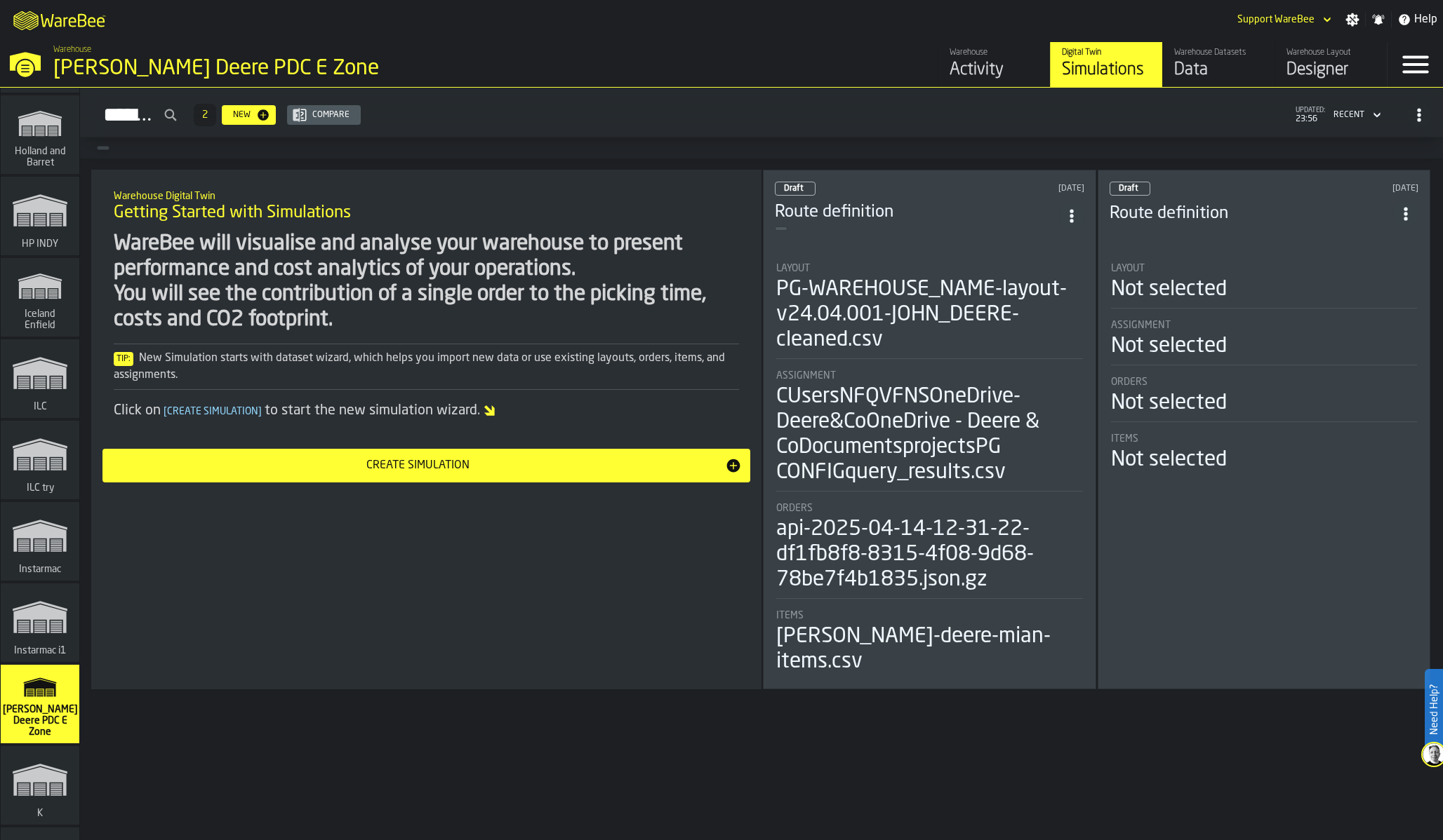
click at [1210, 62] on div "Data" at bounding box center [1219, 70] width 89 height 22
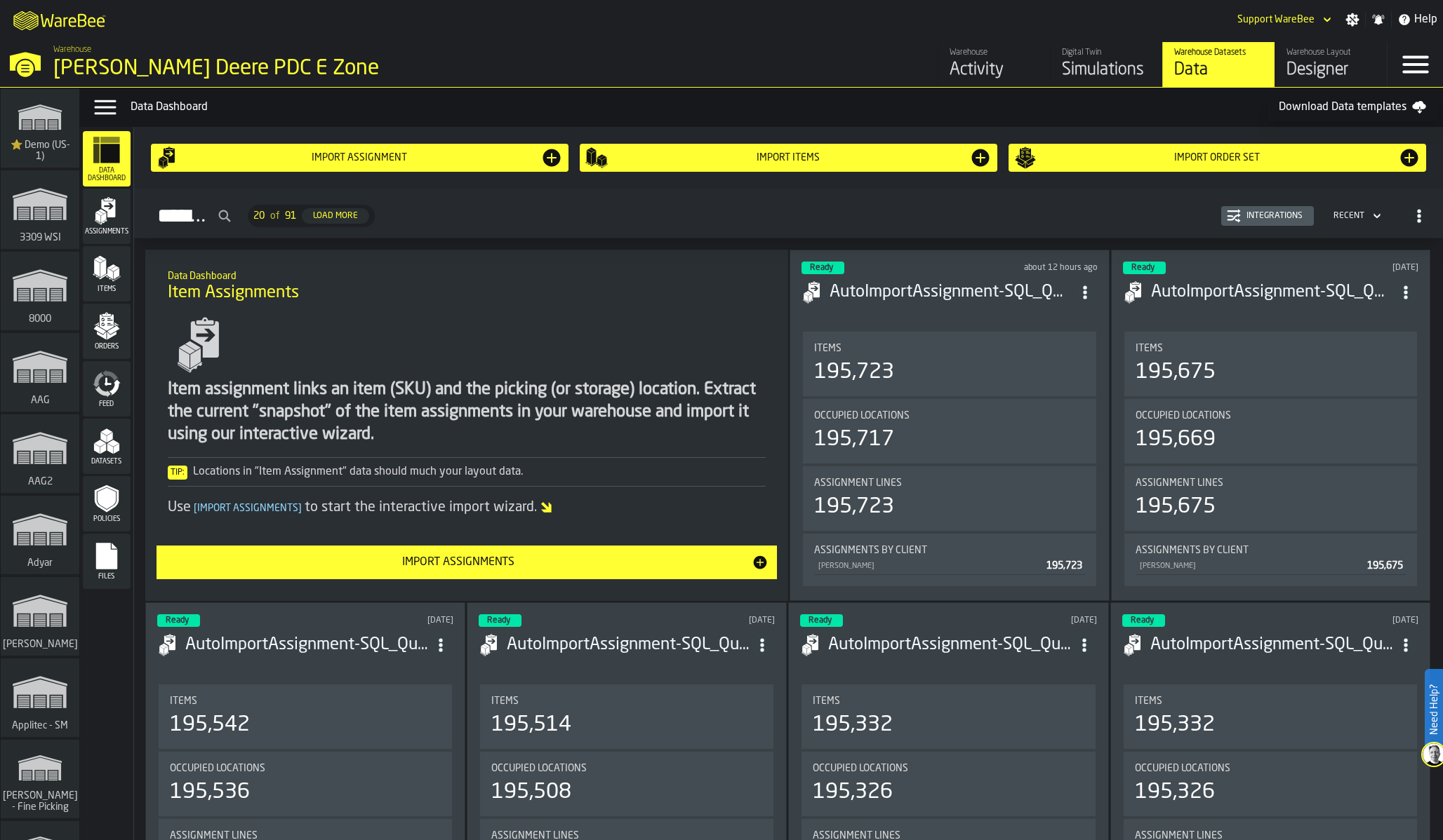
click at [110, 397] on div "Feed" at bounding box center [106, 389] width 47 height 39
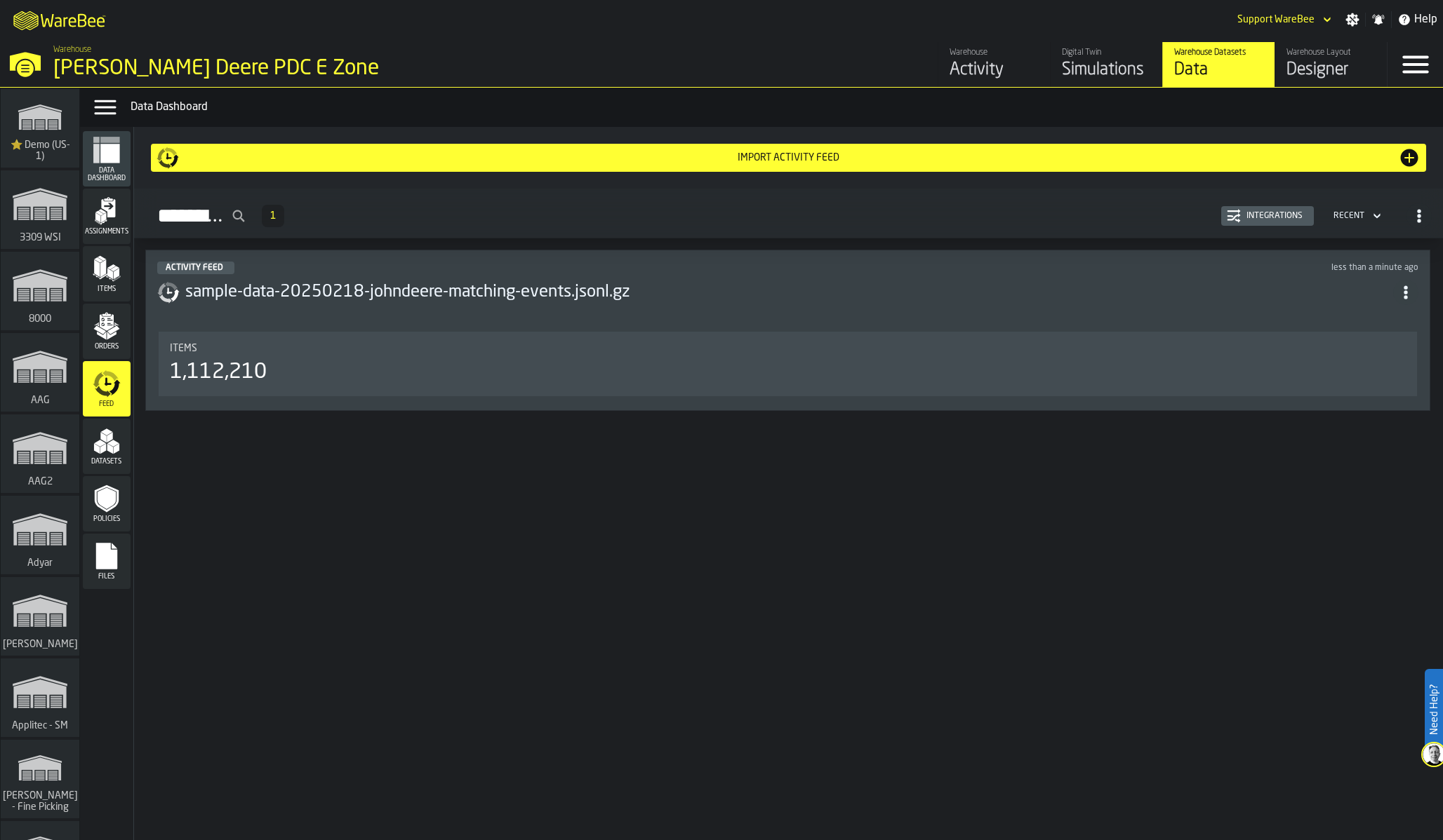
click at [108, 558] on rect "menu Files" at bounding box center [106, 561] width 21 height 10
